Goal: Task Accomplishment & Management: Manage account settings

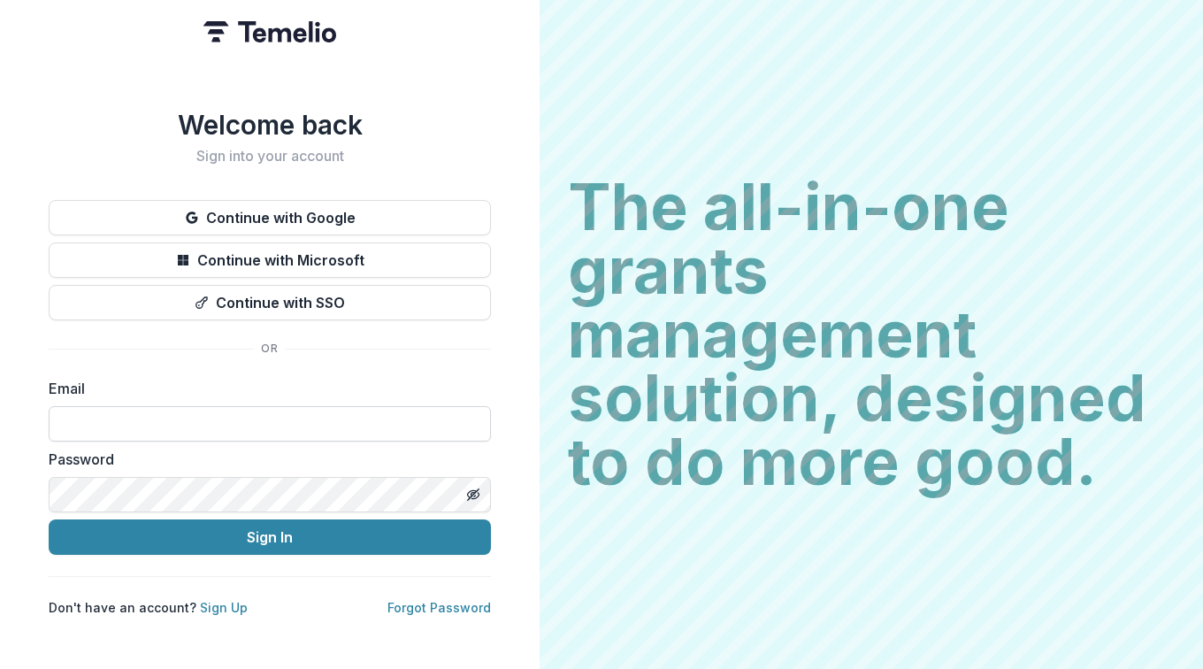
click at [142, 416] on input at bounding box center [270, 423] width 442 height 35
type input "**********"
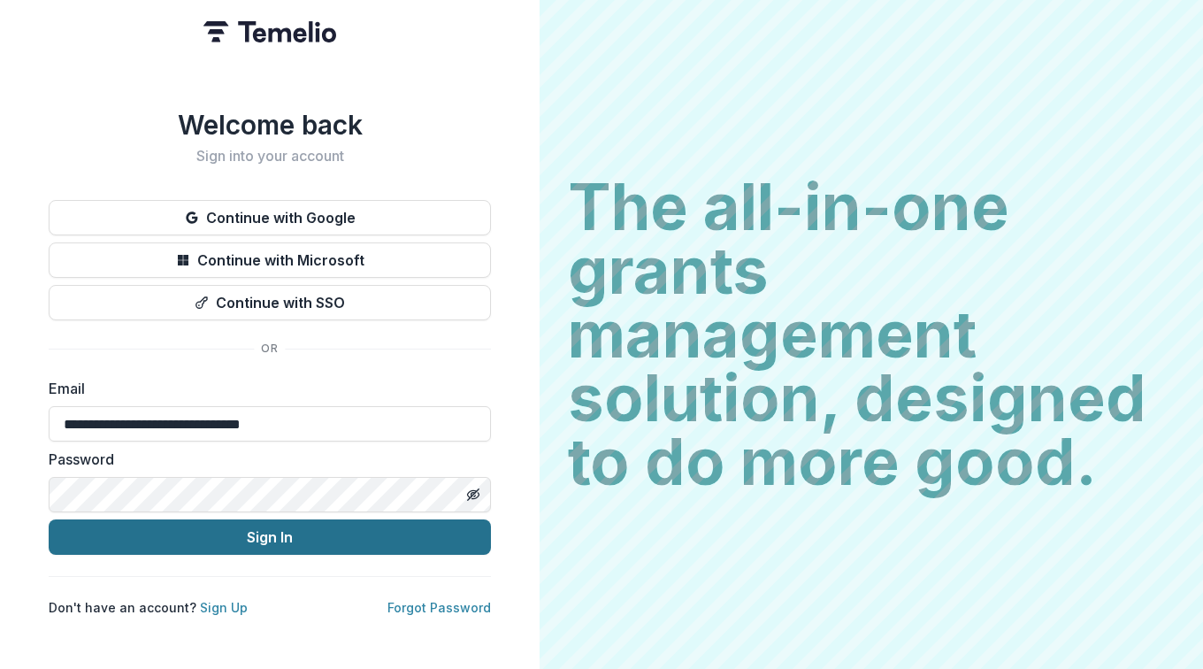
click at [280, 536] on button "Sign In" at bounding box center [270, 536] width 442 height 35
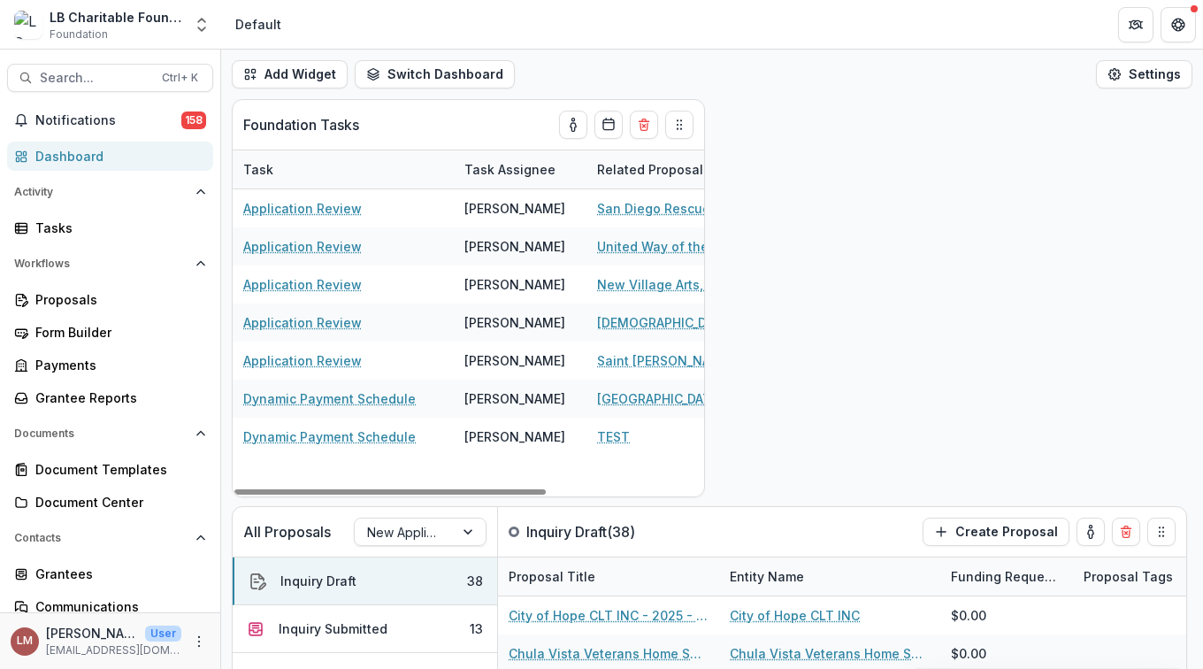
click at [71, 155] on div "Dashboard" at bounding box center [117, 156] width 164 height 19
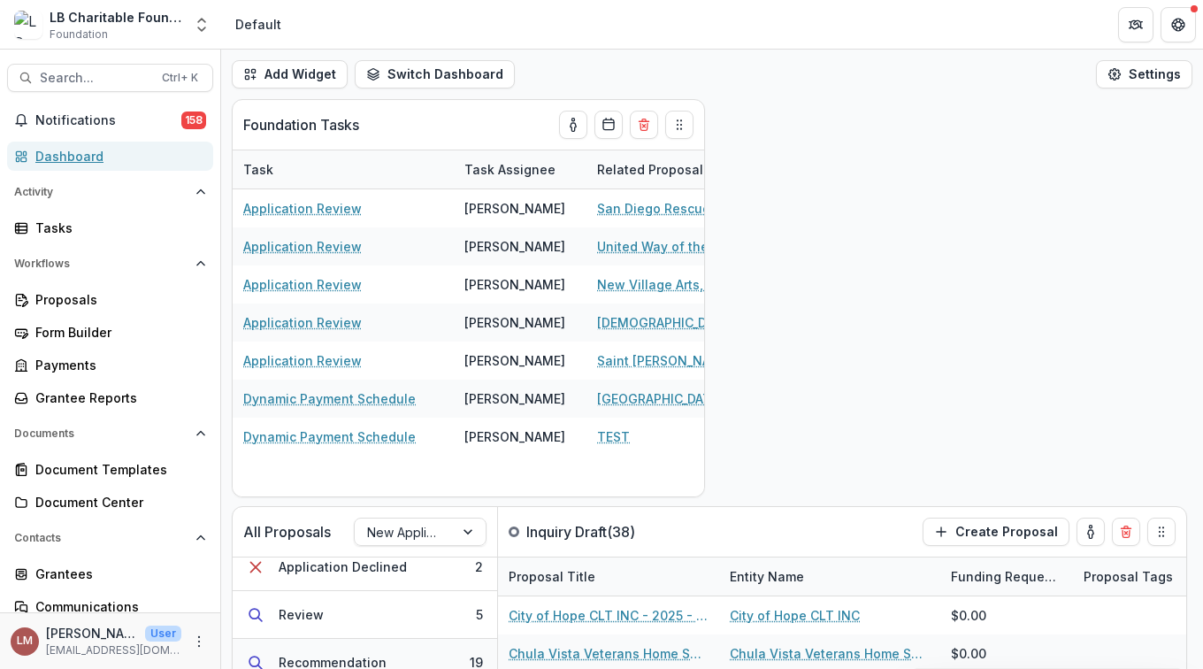
scroll to position [274, 0]
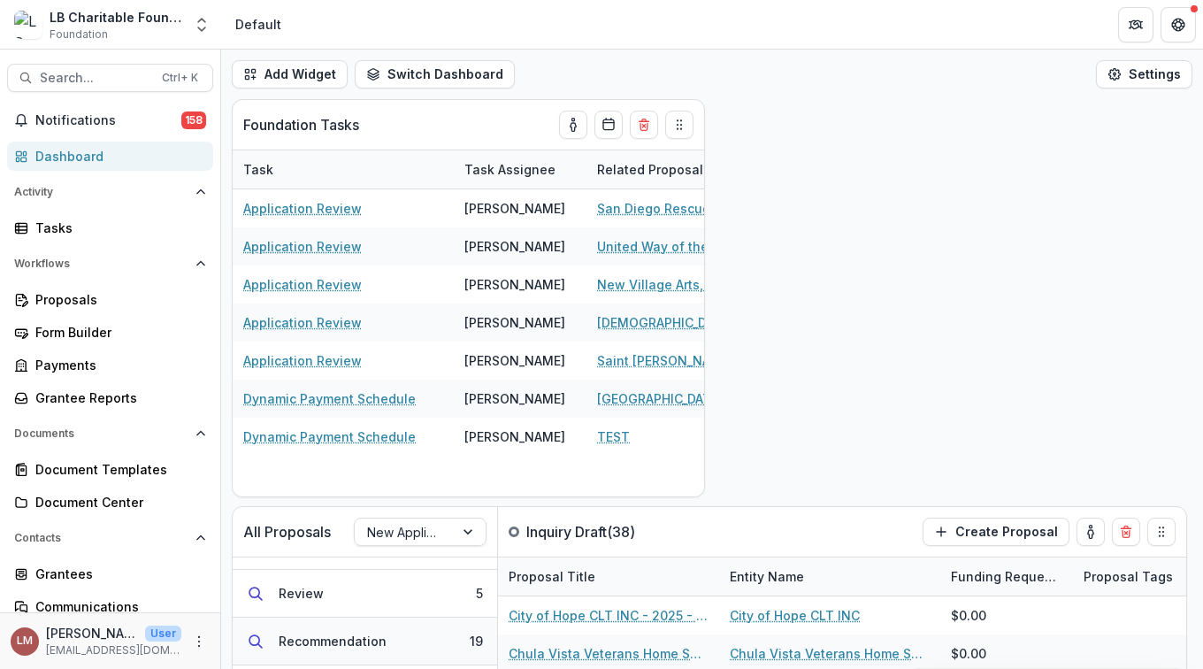
click at [318, 639] on div "Recommendation" at bounding box center [333, 641] width 108 height 19
click at [404, 649] on button "Recommendation 19" at bounding box center [365, 642] width 265 height 48
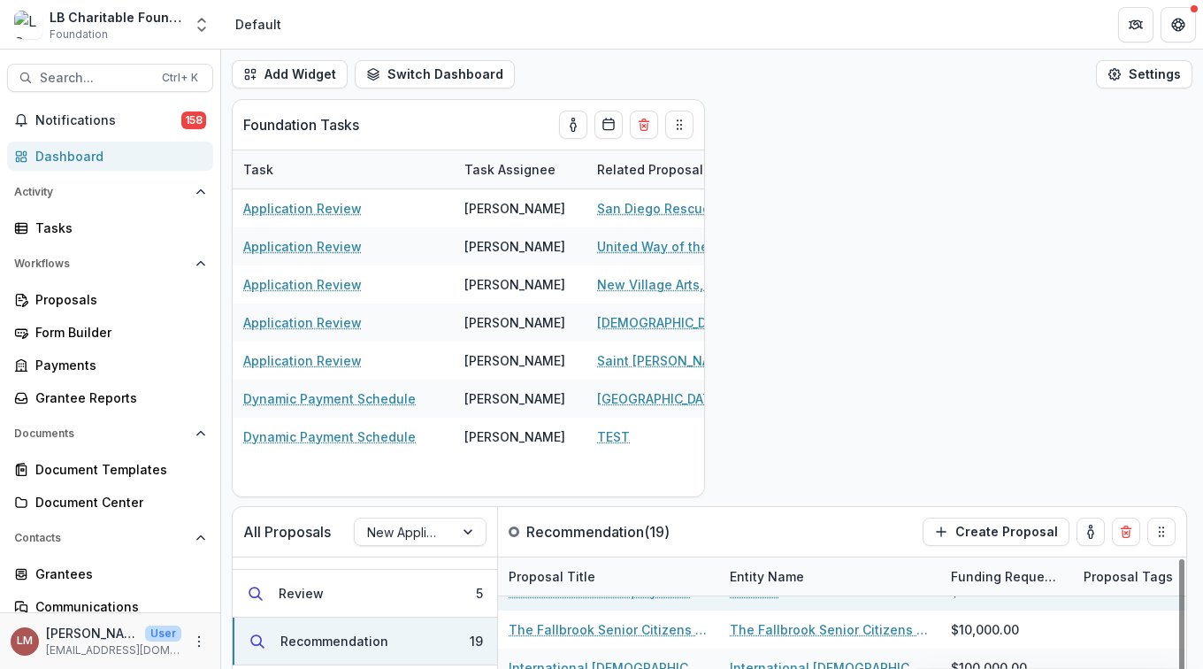
scroll to position [140, 0]
click at [81, 154] on div "Dashboard" at bounding box center [117, 156] width 164 height 19
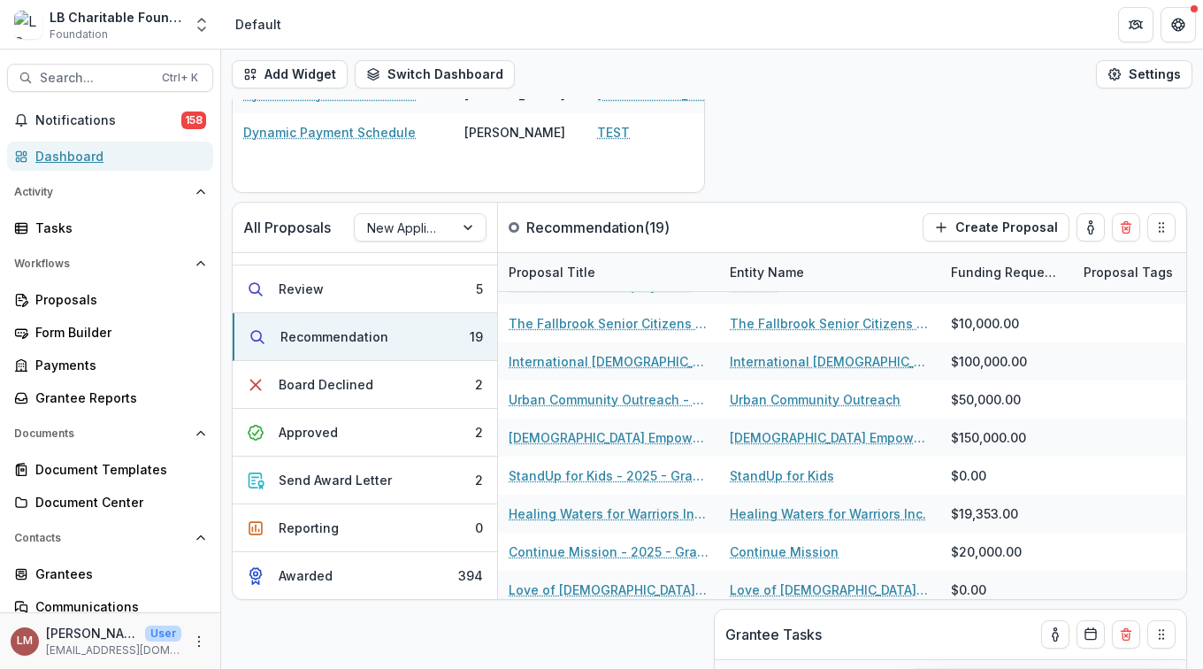
scroll to position [334, 0]
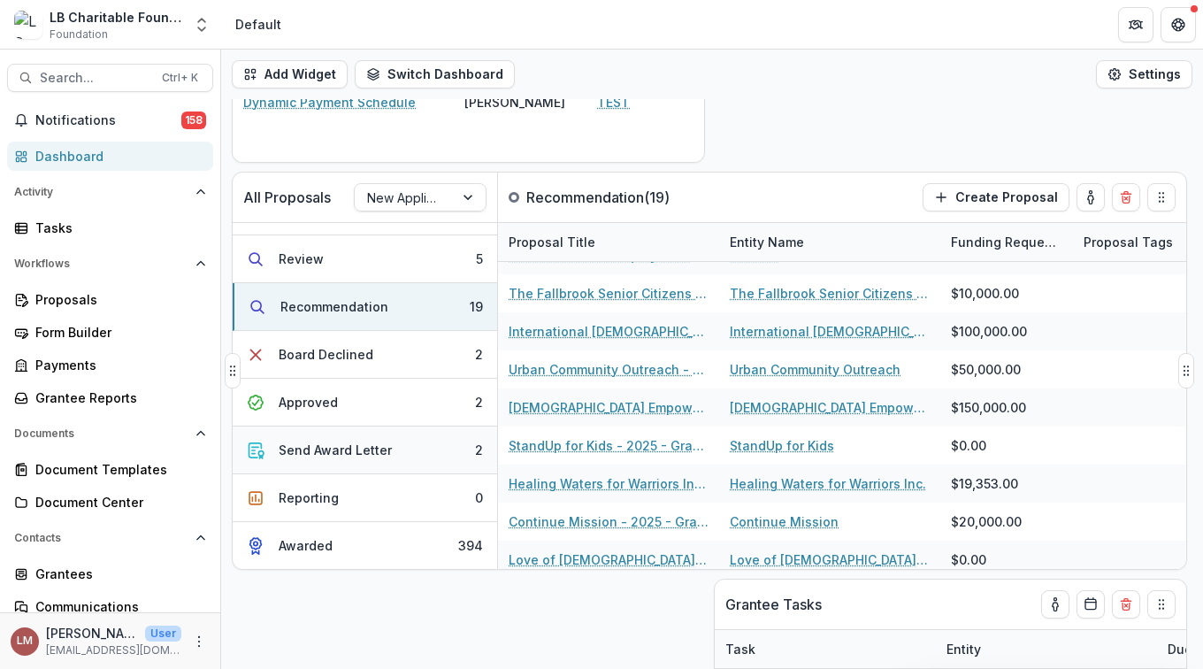
click at [350, 454] on div "Send Award Letter" at bounding box center [335, 450] width 113 height 19
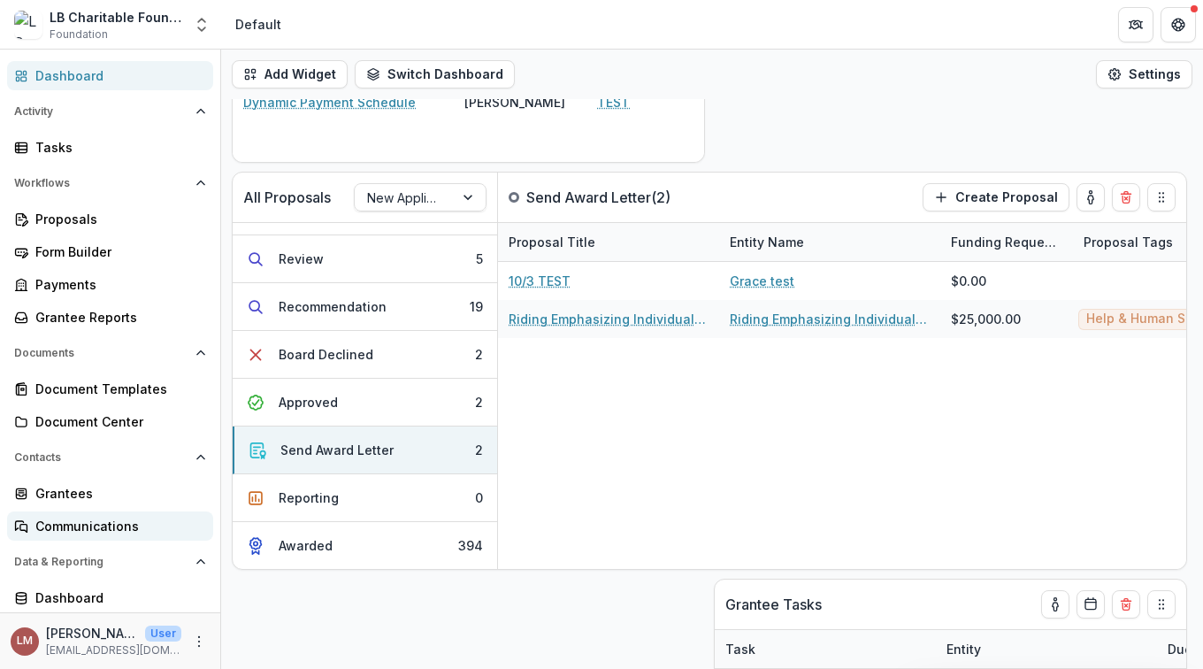
scroll to position [0, 0]
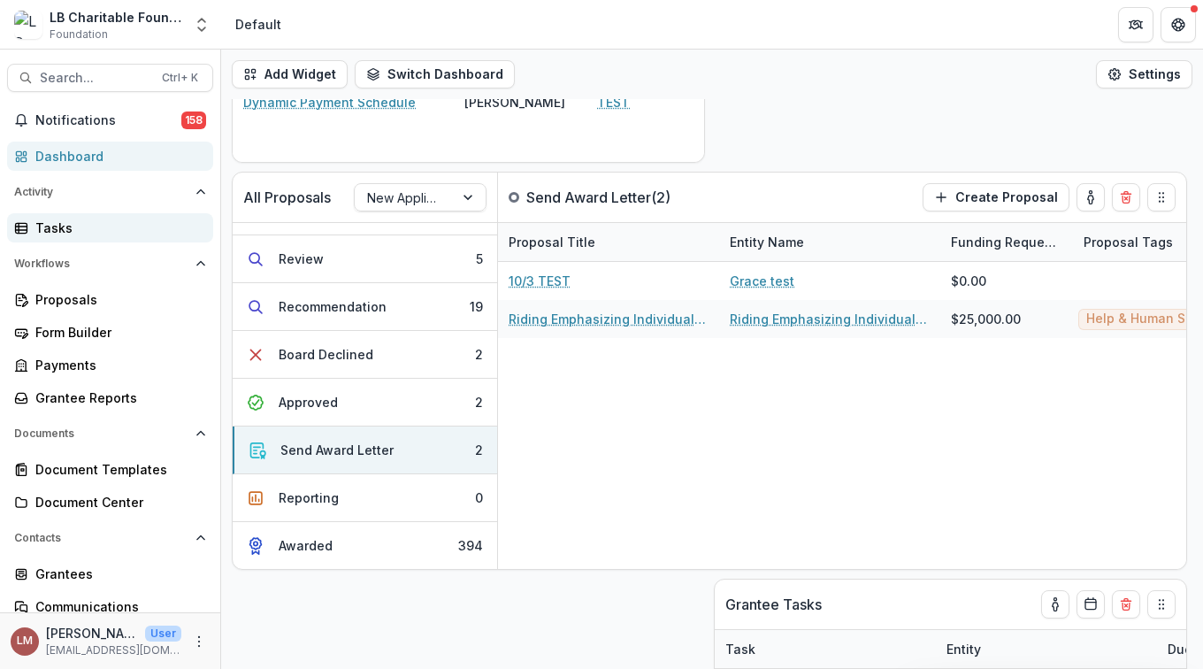
click at [54, 223] on div "Tasks" at bounding box center [117, 228] width 164 height 19
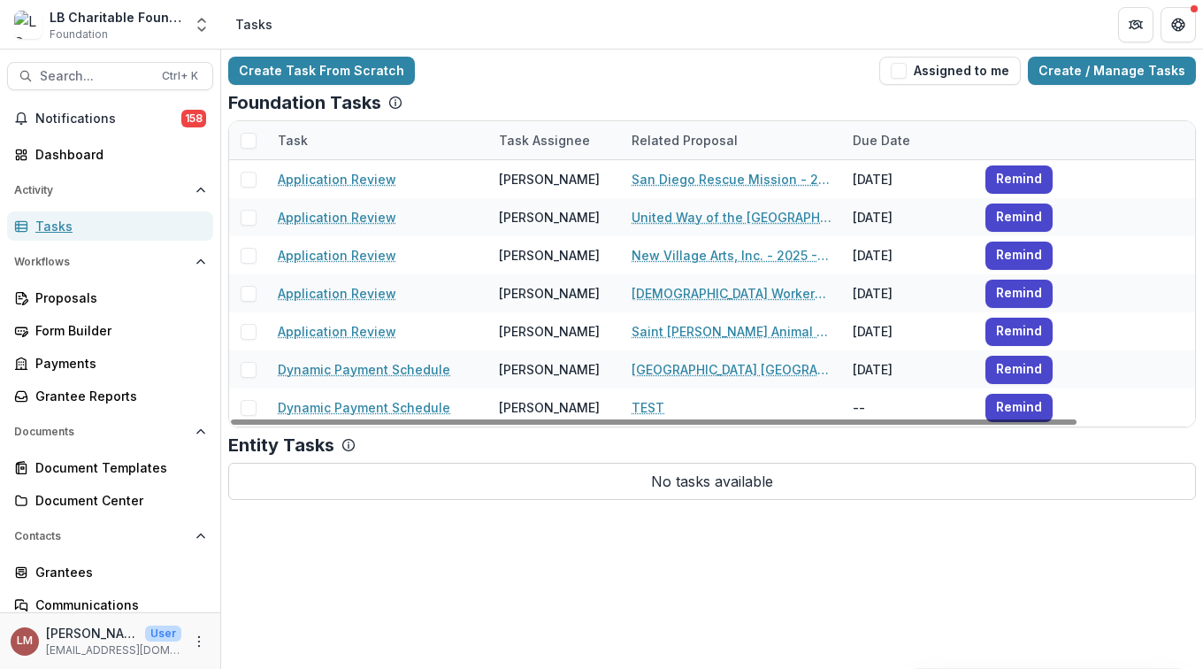
scroll to position [3, 0]
click at [932, 70] on button "Assigned to me" at bounding box center [950, 71] width 142 height 28
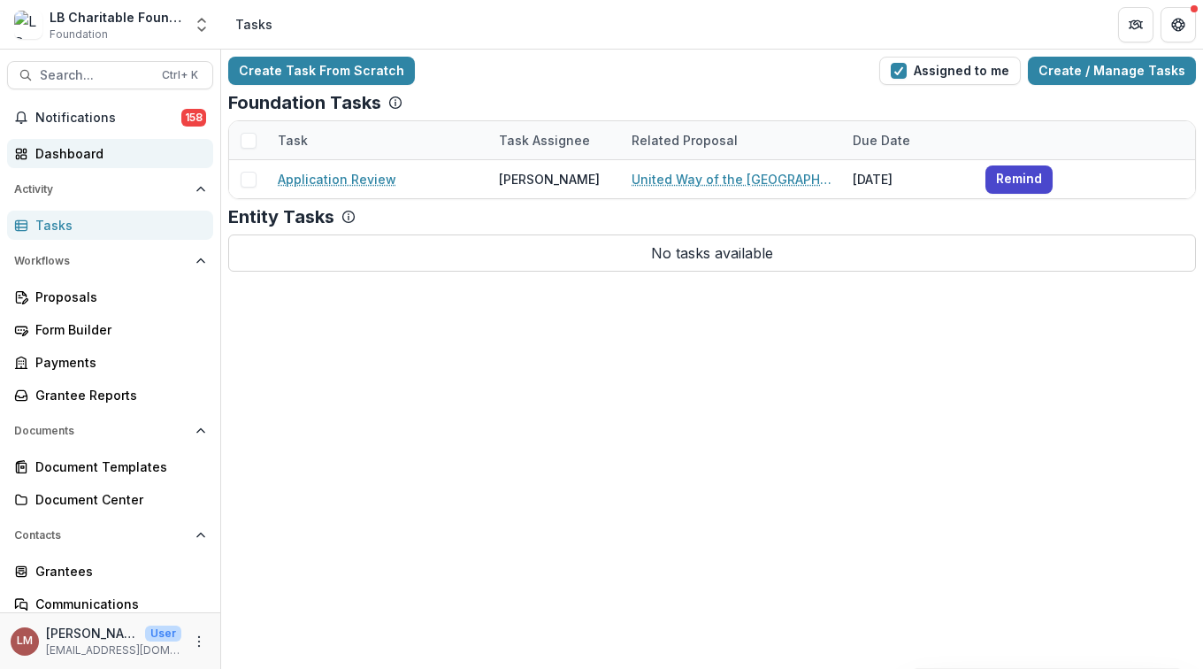
click at [64, 157] on div "Dashboard" at bounding box center [117, 153] width 164 height 19
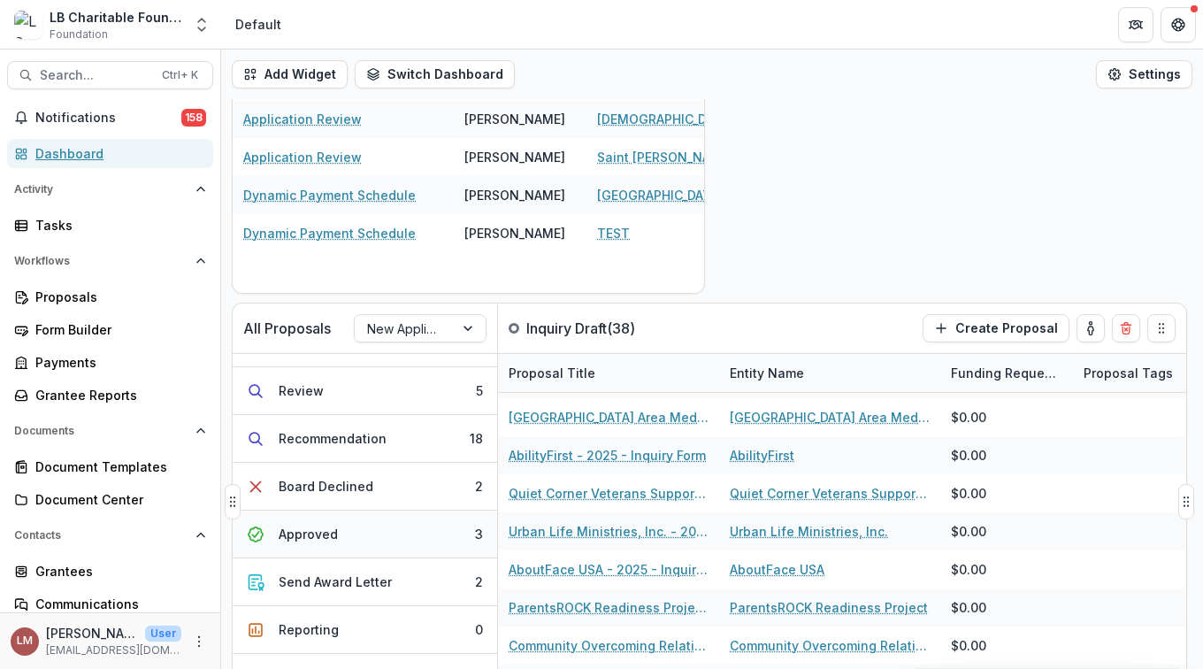
scroll to position [274, 0]
click at [316, 538] on div "Approved" at bounding box center [308, 533] width 59 height 19
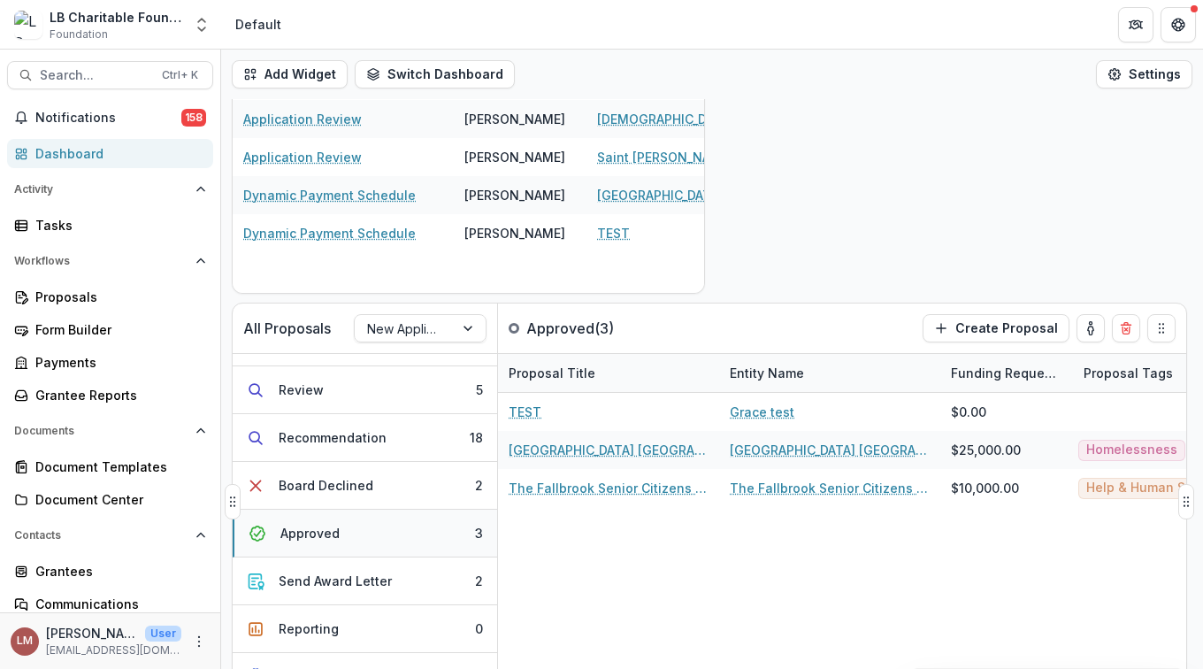
scroll to position [0, 0]
click at [389, 579] on button "Send Award Letter 2" at bounding box center [365, 581] width 265 height 48
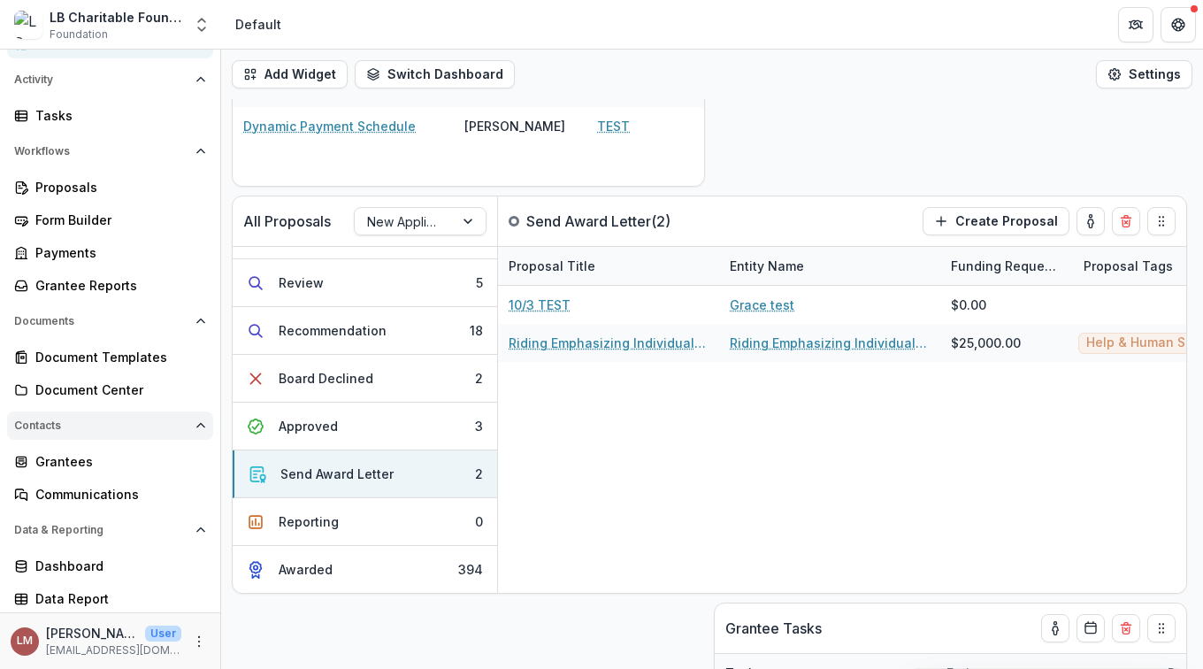
scroll to position [113, 0]
click at [311, 425] on div "Approved" at bounding box center [308, 426] width 59 height 19
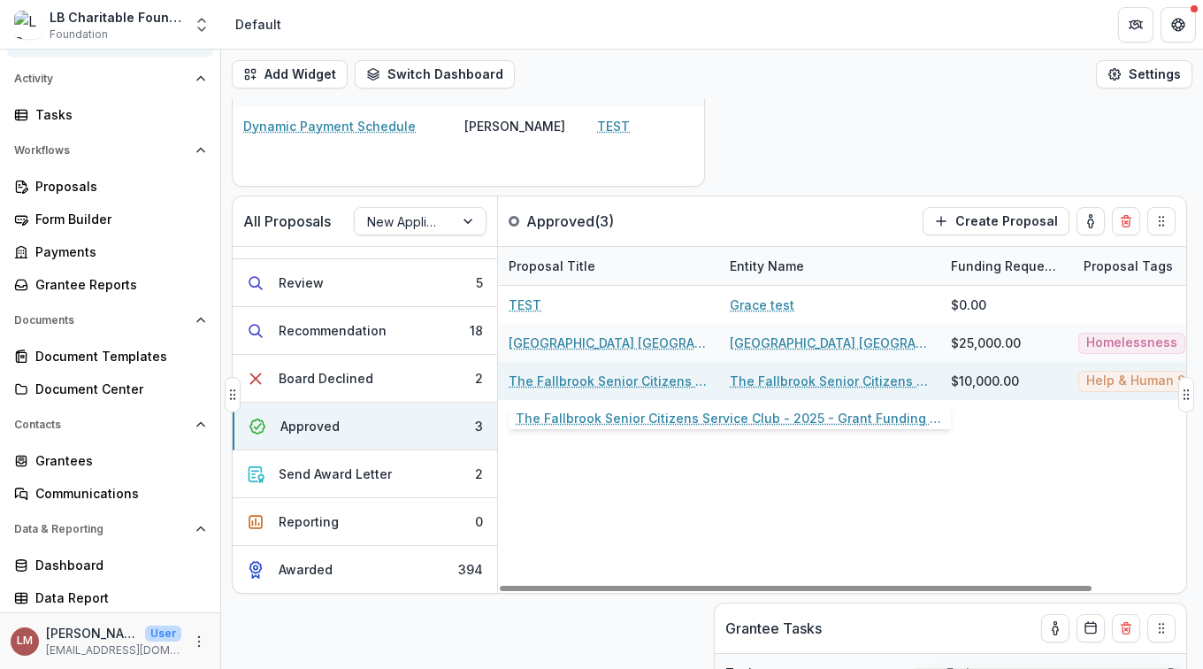
click at [583, 383] on link "The Fallbrook Senior Citizens Service Club - 2025 - Grant Funding Request Requi…" at bounding box center [609, 381] width 200 height 19
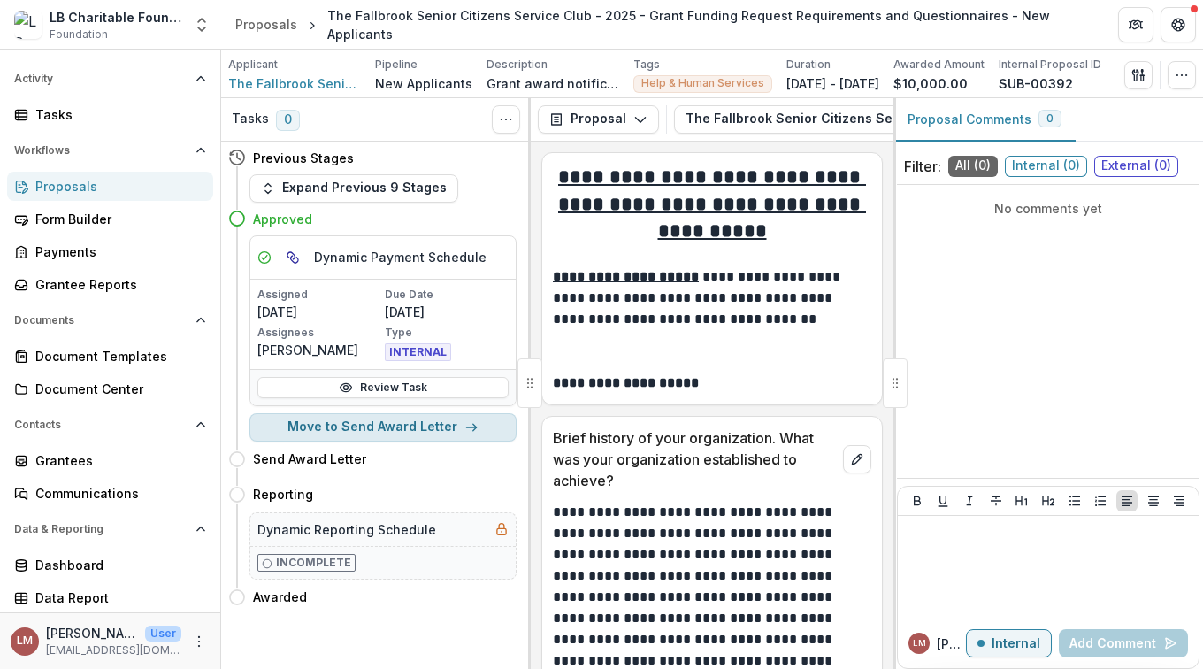
click at [357, 425] on button "Move to Send Award Letter" at bounding box center [382, 427] width 267 height 28
select select "**********"
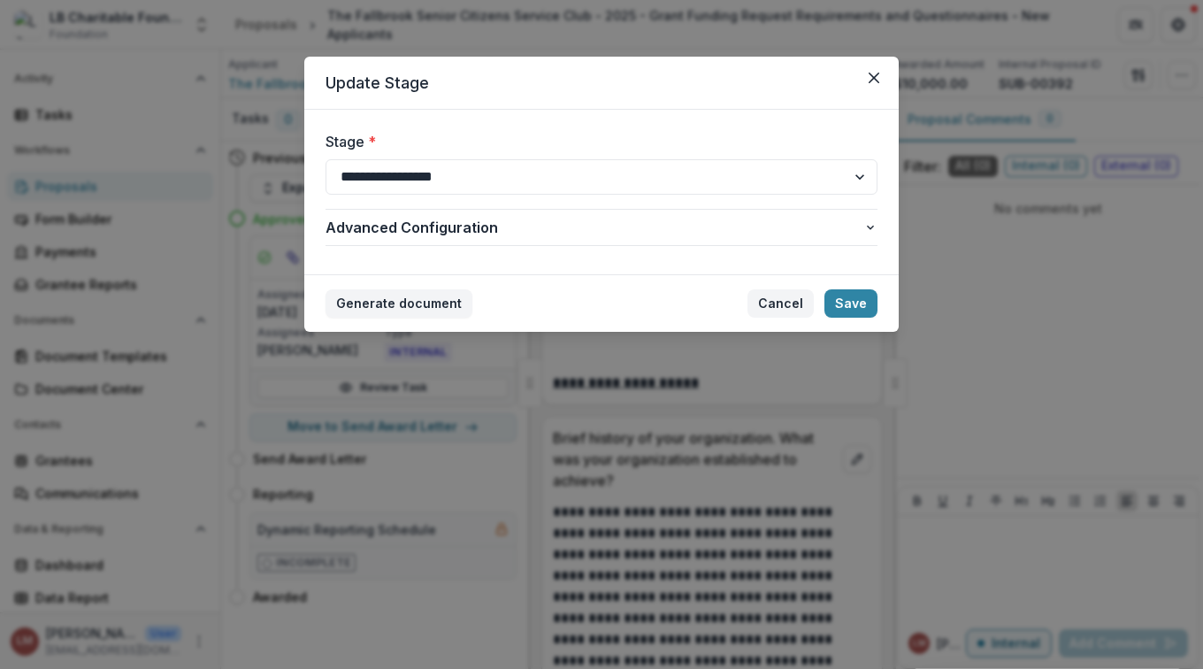
click at [786, 303] on button "Cancel" at bounding box center [781, 303] width 66 height 28
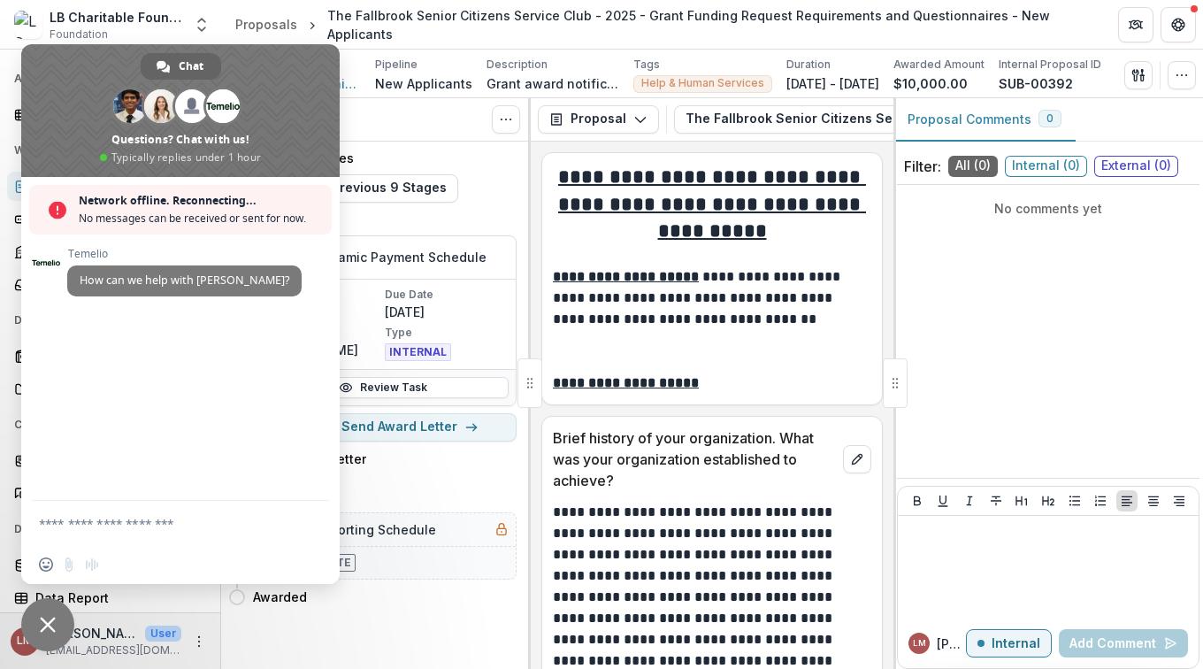
click at [330, 68] on span at bounding box center [180, 110] width 318 height 133
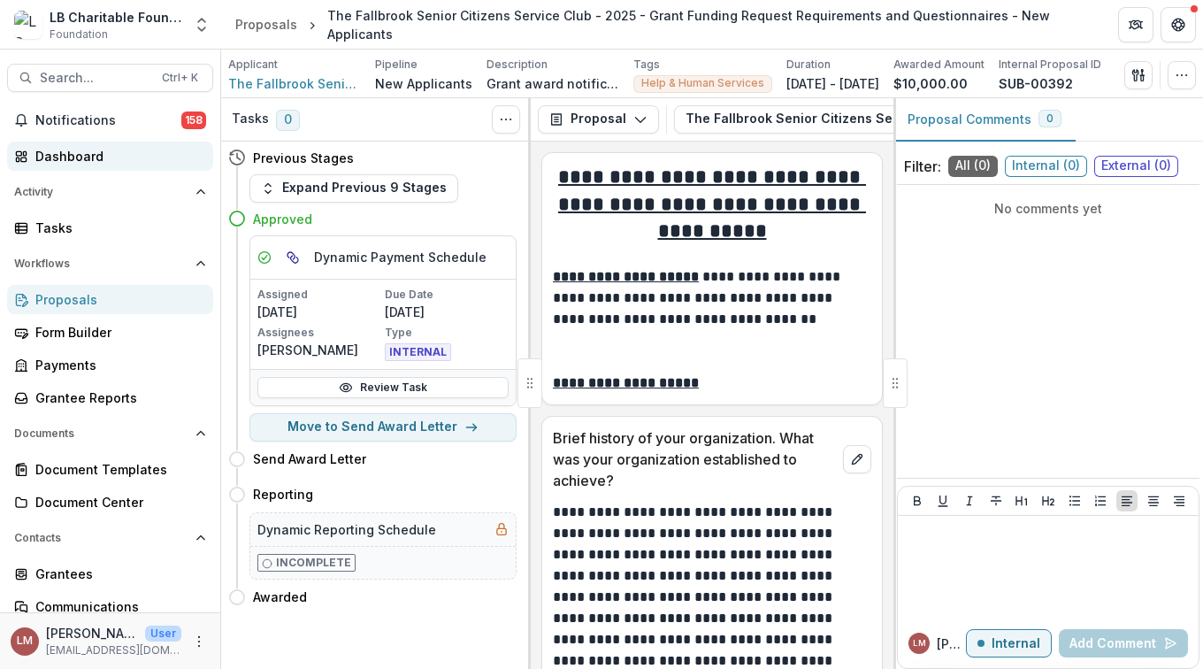
click at [91, 156] on div "Dashboard" at bounding box center [117, 156] width 164 height 19
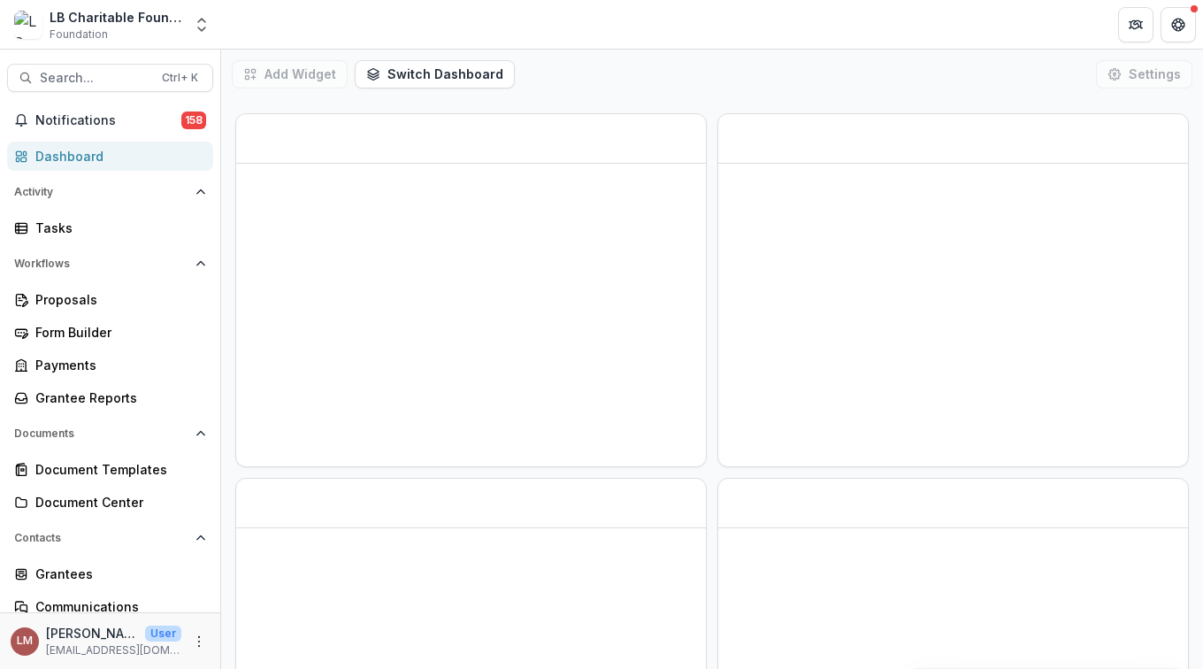
click at [67, 152] on div "Dashboard" at bounding box center [117, 156] width 164 height 19
click at [66, 157] on div "Dashboard" at bounding box center [117, 156] width 164 height 19
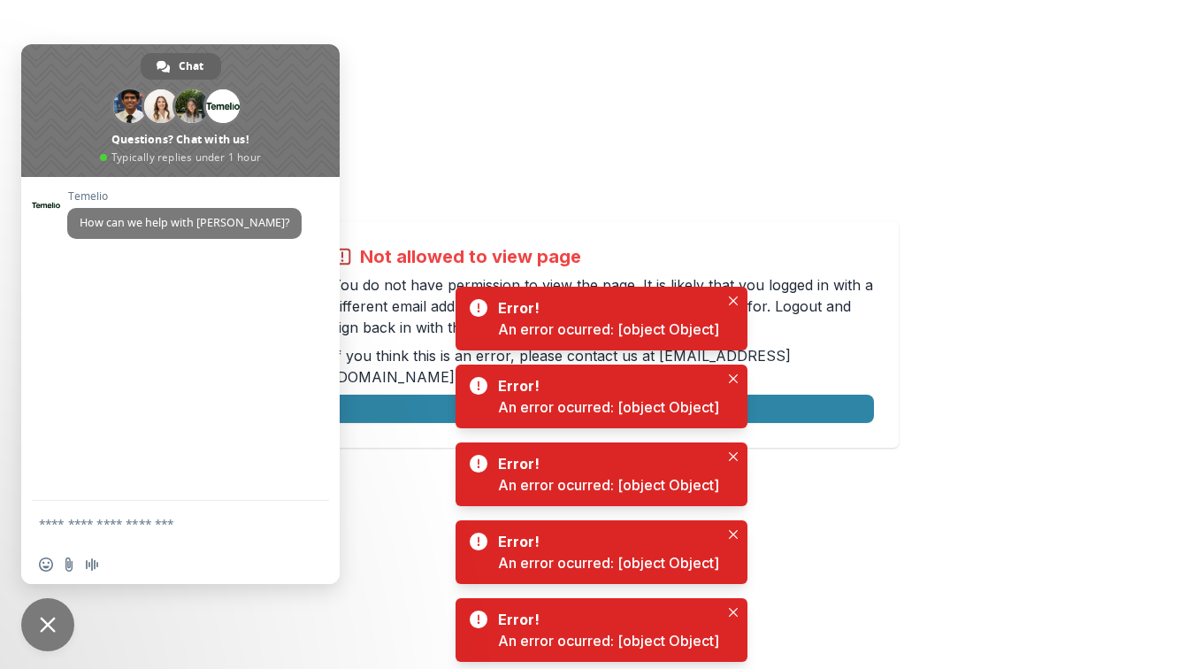
click at [840, 196] on div "Not allowed to view page You do not have permission to view the page. It is lik…" at bounding box center [601, 334] width 1203 height 669
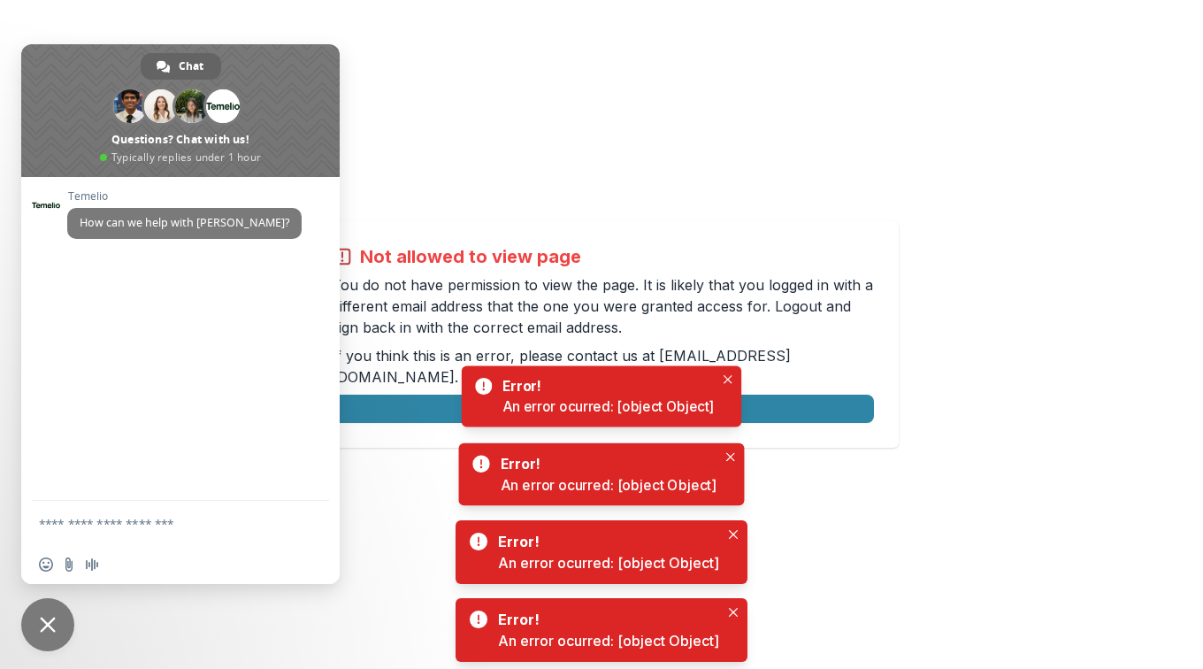
click at [825, 99] on div "Not allowed to view page You do not have permission to view the page. It is lik…" at bounding box center [601, 334] width 1203 height 669
